Goal: Task Accomplishment & Management: Complete application form

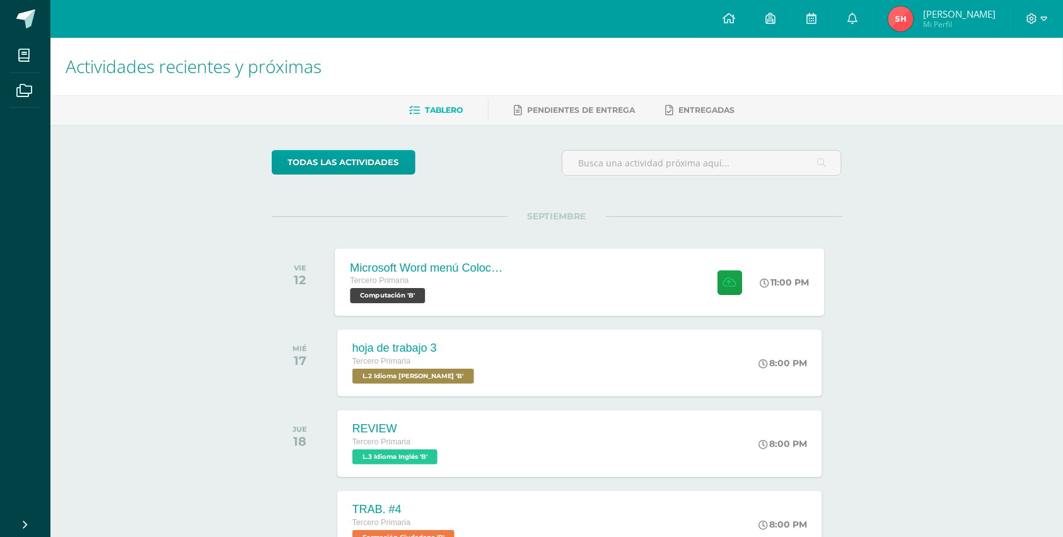
click at [458, 274] on div "Tercero Primaria" at bounding box center [426, 281] width 153 height 14
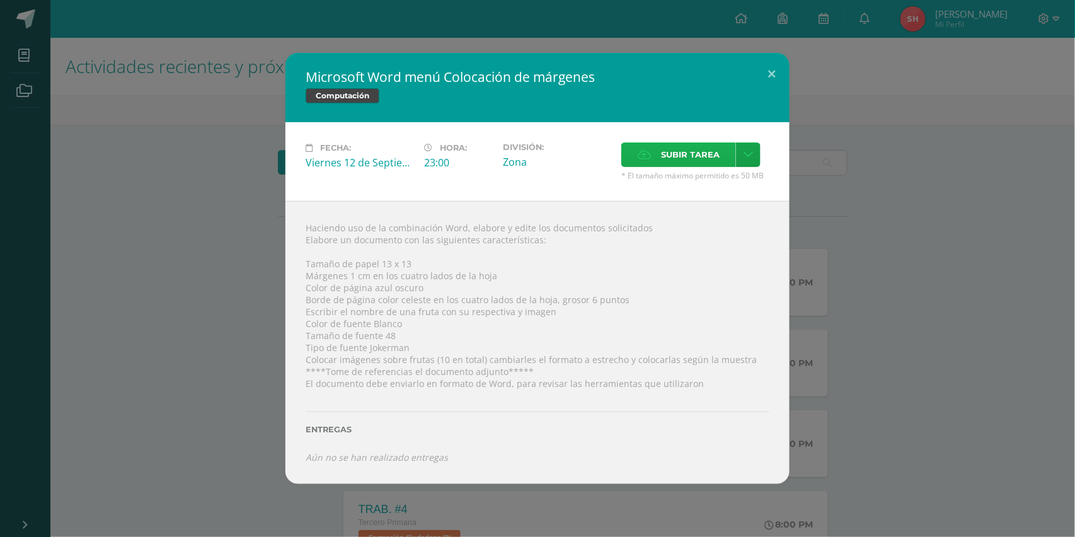
click at [646, 151] on label "Subir tarea" at bounding box center [679, 154] width 115 height 25
click at [0, 0] on input "Subir tarea" at bounding box center [0, 0] width 0 height 0
click at [767, 81] on button at bounding box center [772, 74] width 36 height 43
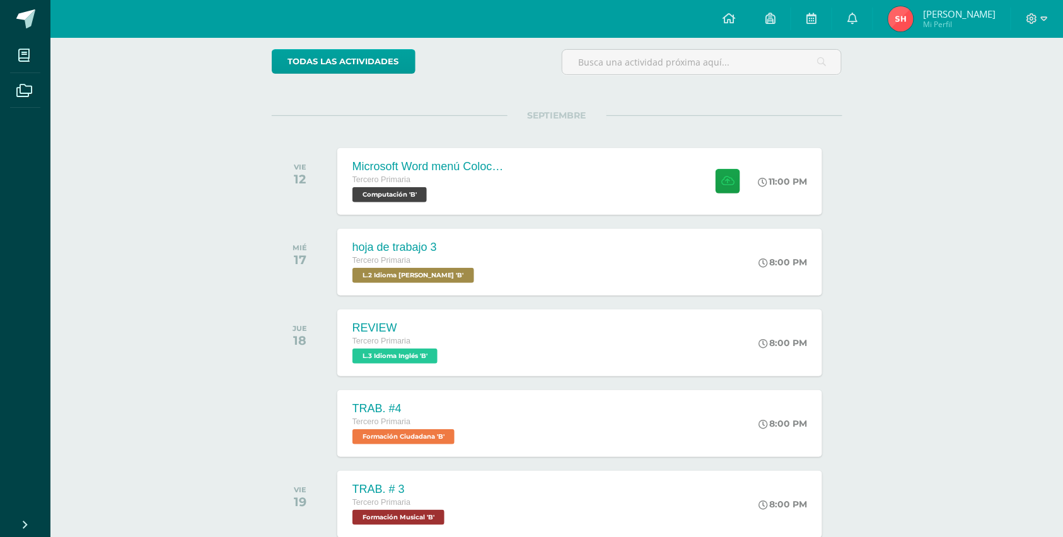
scroll to position [134, 0]
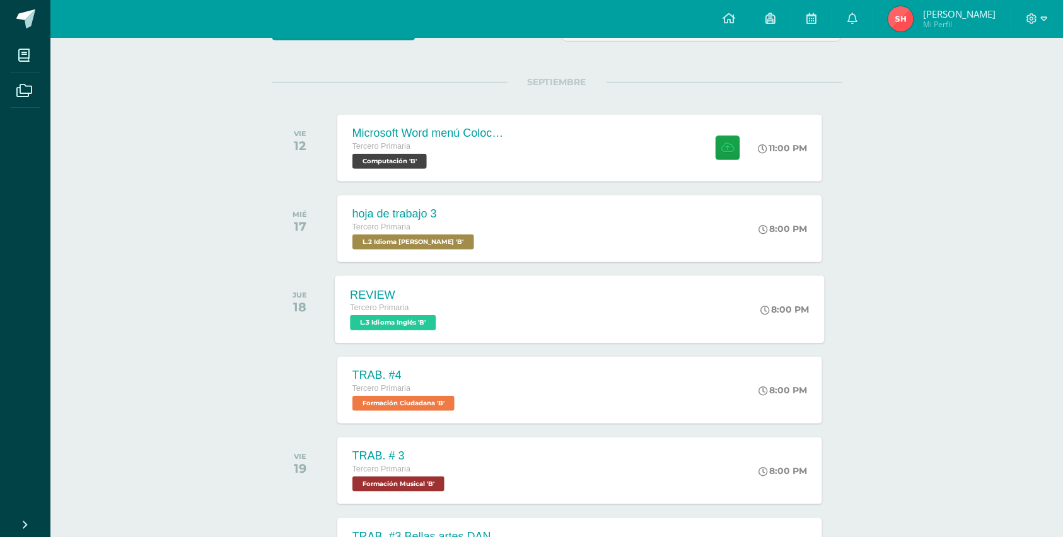
click at [388, 335] on div "REVIEW Tercero Primaria L.3 Idioma Inglés 'B'" at bounding box center [395, 308] width 120 height 67
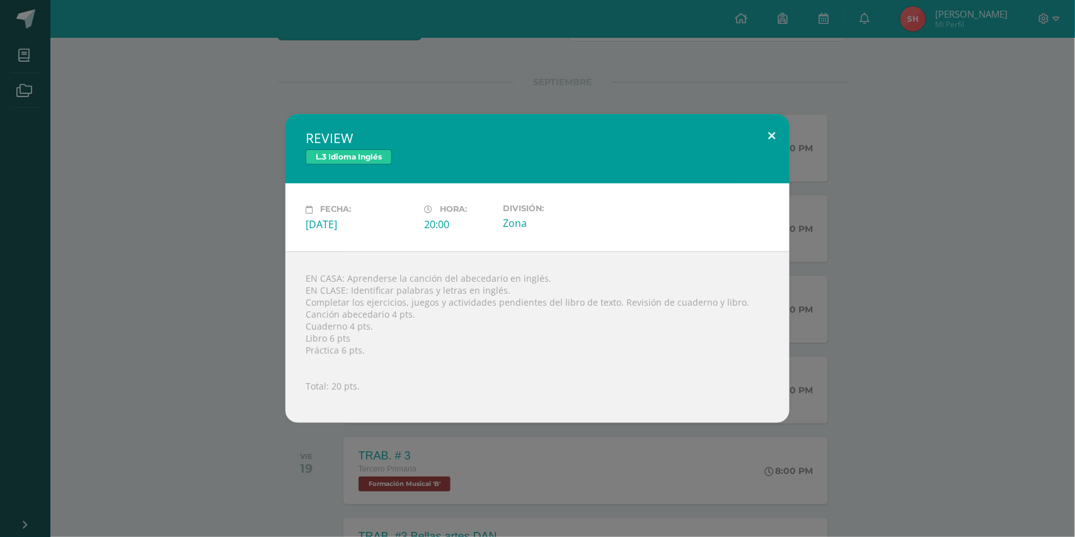
click at [772, 129] on button at bounding box center [772, 135] width 36 height 43
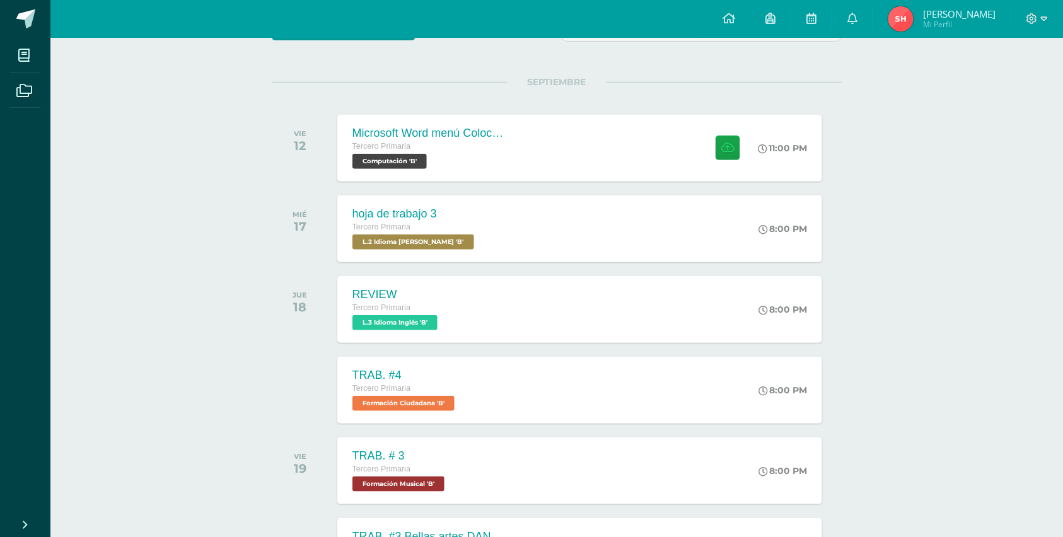
click at [896, 14] on img at bounding box center [900, 18] width 25 height 25
click at [966, 11] on span "[PERSON_NAME]" at bounding box center [959, 14] width 72 height 13
click at [946, 14] on span "[PERSON_NAME]" at bounding box center [959, 14] width 72 height 13
click at [947, 15] on span "[PERSON_NAME]" at bounding box center [959, 14] width 72 height 13
click at [947, 14] on span "[PERSON_NAME]" at bounding box center [959, 14] width 72 height 13
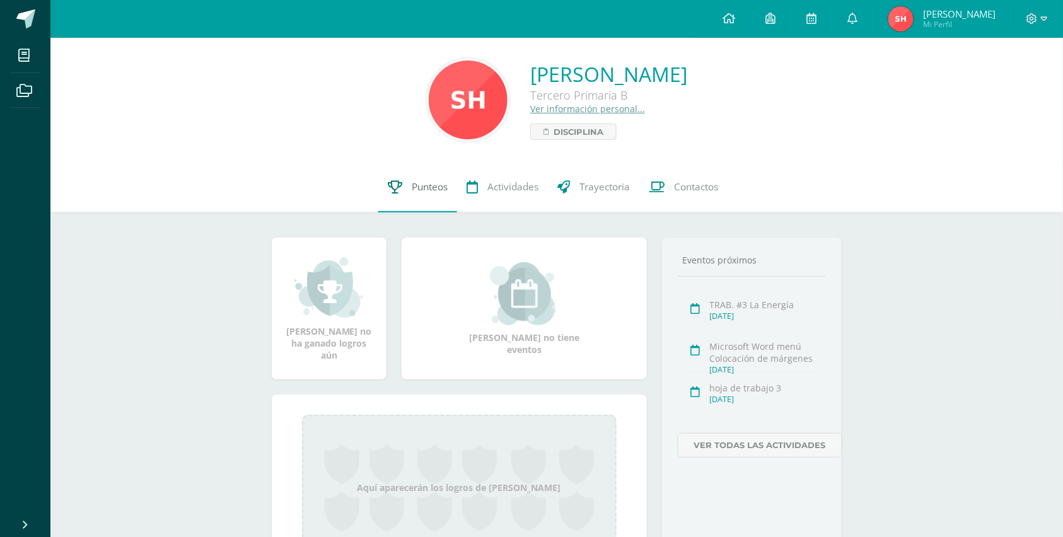
click at [406, 175] on link "Punteos" at bounding box center [417, 187] width 79 height 50
click at [419, 184] on span "Punteos" at bounding box center [430, 186] width 36 height 13
click at [419, 185] on span "Punteos" at bounding box center [430, 186] width 36 height 13
click at [419, 184] on span "Punteos" at bounding box center [430, 186] width 36 height 13
click at [412, 180] on span "Punteos" at bounding box center [430, 186] width 36 height 13
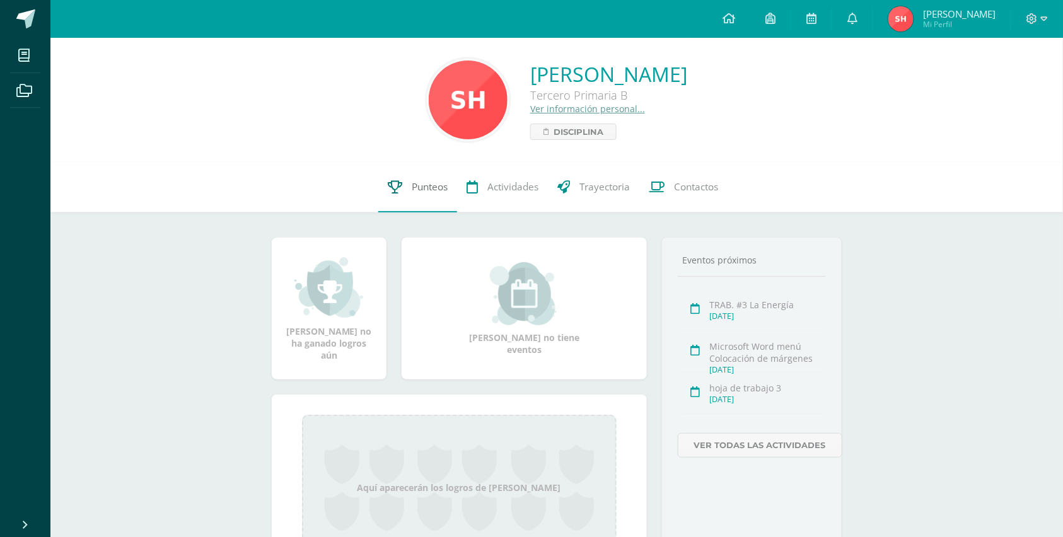
click at [412, 180] on span "Punteos" at bounding box center [430, 186] width 36 height 13
click at [407, 193] on link "Punteos" at bounding box center [417, 187] width 79 height 50
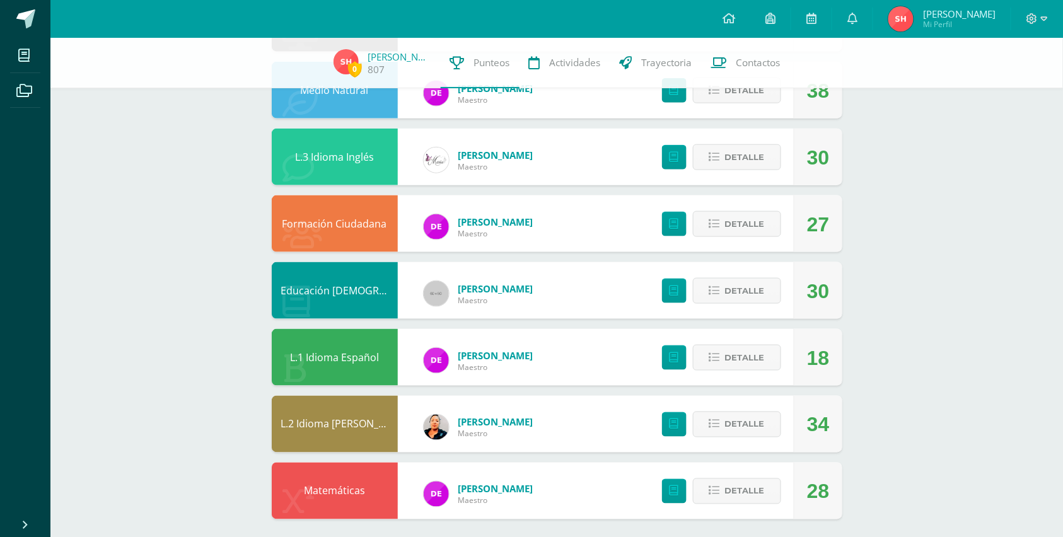
scroll to position [426, 0]
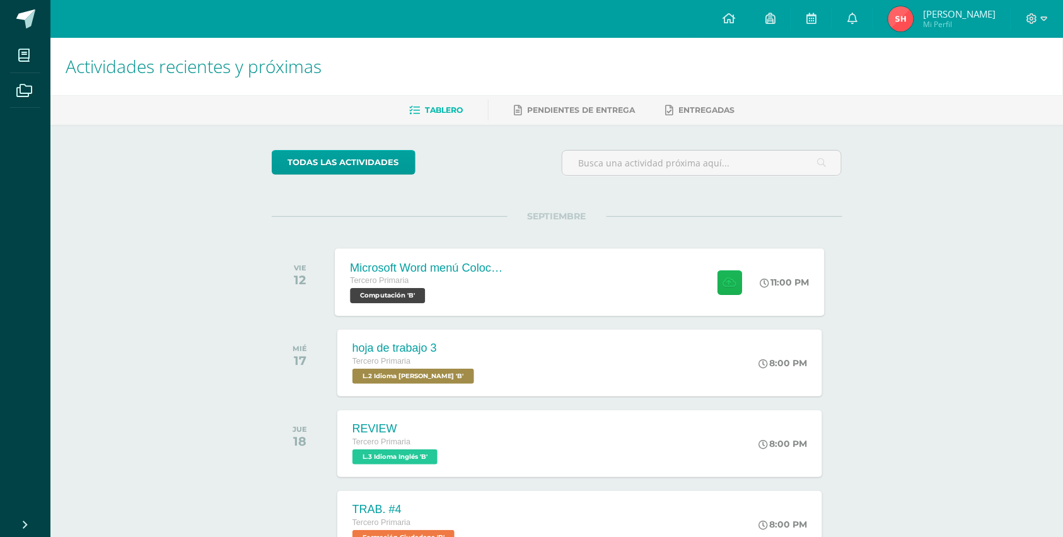
click at [732, 287] on icon at bounding box center [729, 282] width 13 height 11
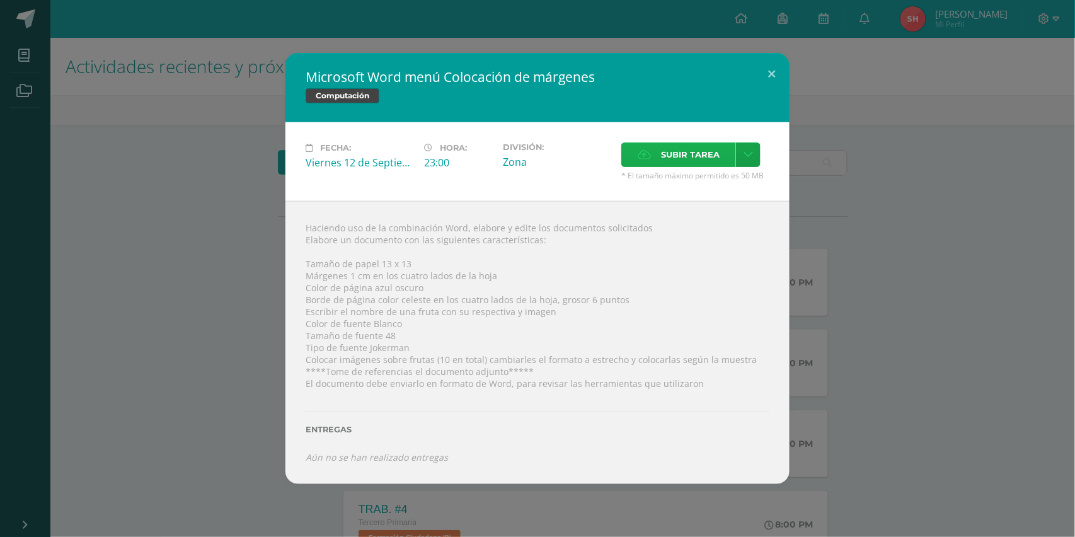
click at [659, 149] on label "Subir tarea" at bounding box center [679, 154] width 115 height 25
click at [0, 0] on input "Subir tarea" at bounding box center [0, 0] width 0 height 0
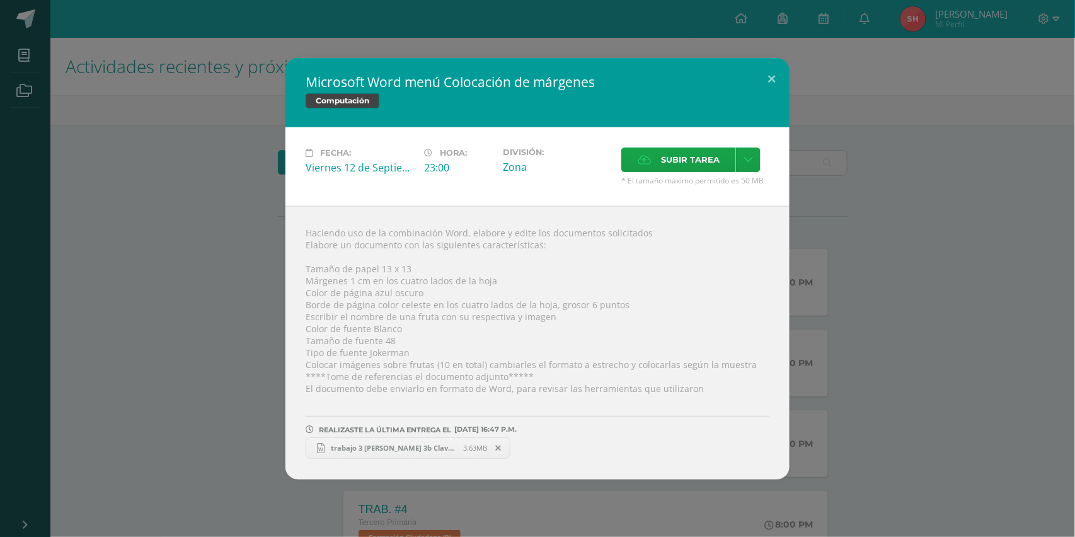
click at [435, 441] on link "trabajo 3 Santiago Emanuel 3b Clave 13.docx 3.63MB" at bounding box center [408, 447] width 205 height 21
click at [772, 69] on button at bounding box center [772, 79] width 36 height 43
